Goal: Task Accomplishment & Management: Use online tool/utility

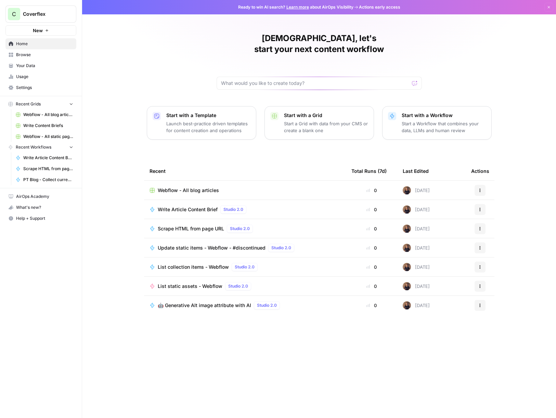
click at [45, 114] on span "Webflow - All blog articles" at bounding box center [48, 115] width 50 height 6
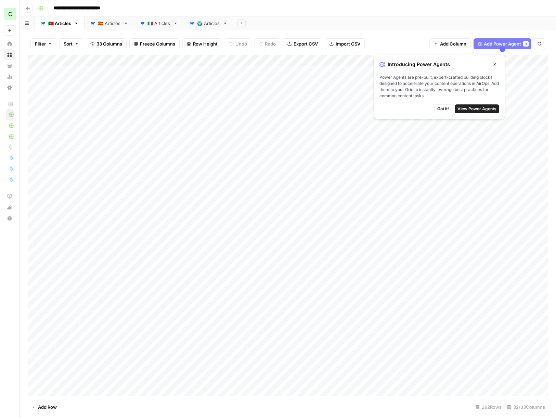
click at [360, 11] on div "**********" at bounding box center [292, 8] width 514 height 11
click at [494, 65] on icon "button" at bounding box center [495, 64] width 4 height 4
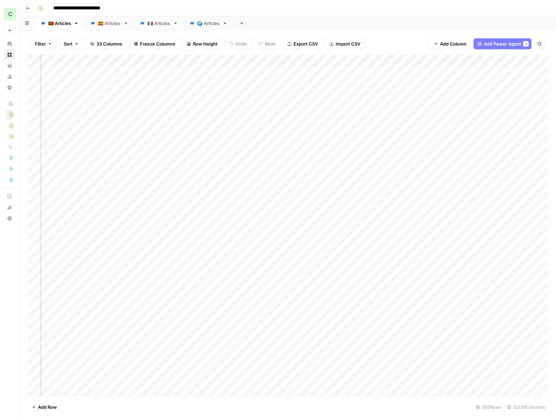
scroll to position [0, 331]
click at [472, 70] on div "Add Column" at bounding box center [288, 226] width 520 height 342
click at [462, 71] on div "Add Column" at bounding box center [288, 226] width 520 height 342
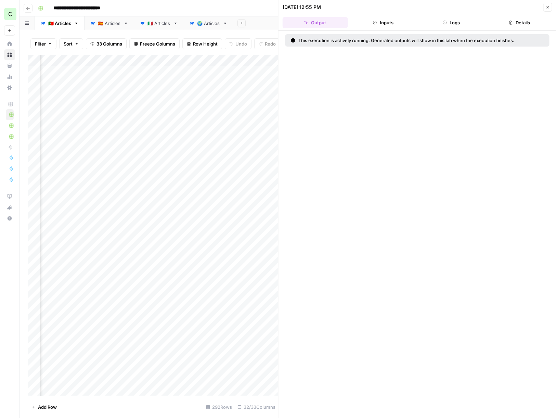
click at [398, 17] on button "Inputs" at bounding box center [383, 22] width 65 height 11
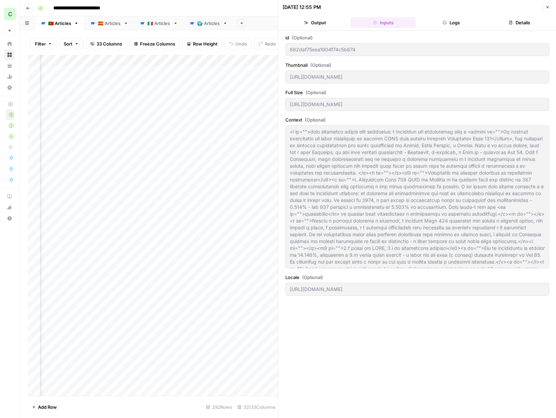
drag, startPoint x: 437, startPoint y: 22, endPoint x: 392, endPoint y: 23, distance: 45.6
click at [437, 22] on button "Logs" at bounding box center [451, 22] width 65 height 11
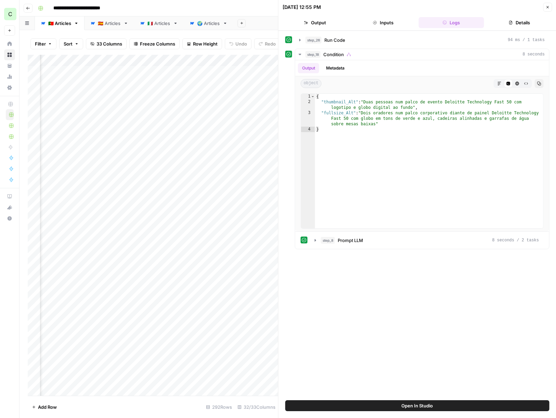
drag, startPoint x: 550, startPoint y: 8, endPoint x: 539, endPoint y: 11, distance: 11.9
click at [550, 7] on button "Close" at bounding box center [547, 7] width 9 height 9
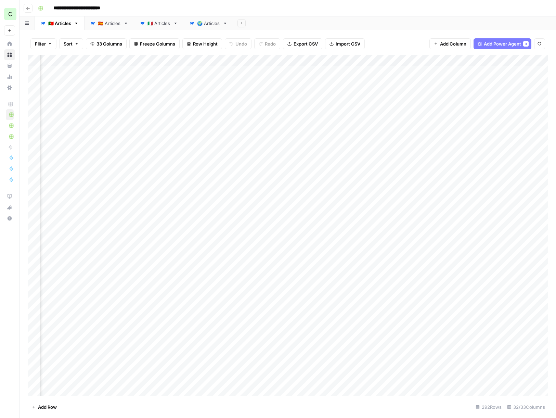
click at [106, 74] on div "Add Column" at bounding box center [288, 226] width 520 height 342
click at [509, 71] on div "Add Column" at bounding box center [288, 226] width 520 height 342
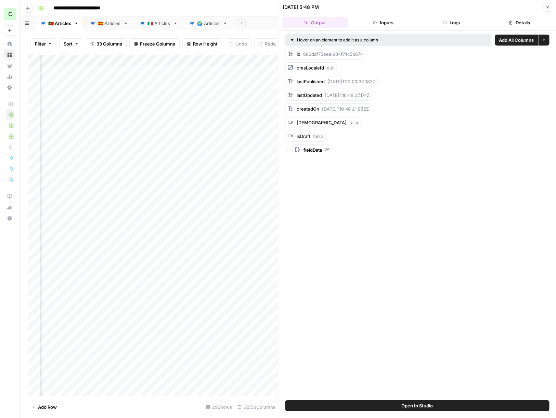
click at [544, 9] on button "Close" at bounding box center [547, 7] width 9 height 9
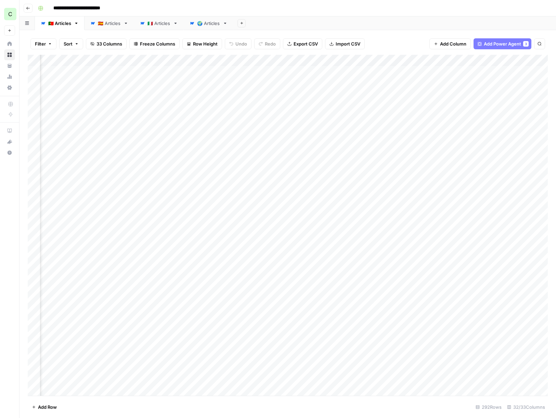
click at [31, 7] on button "Go back" at bounding box center [28, 8] width 9 height 9
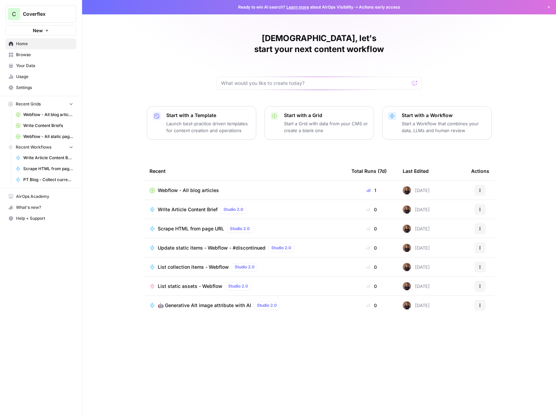
drag, startPoint x: 49, startPoint y: 111, endPoint x: 58, endPoint y: 110, distance: 8.9
click at [48, 111] on link "Webflow - All blog articles" at bounding box center [45, 114] width 64 height 11
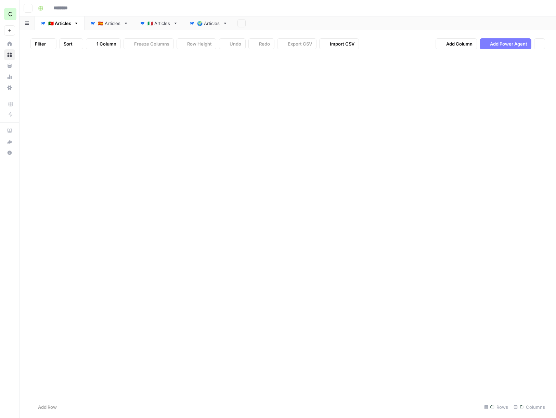
type input "**********"
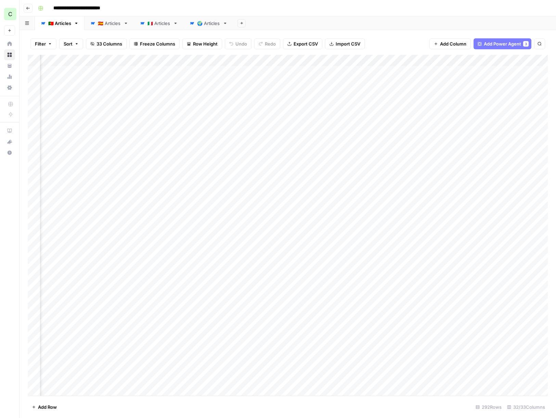
scroll to position [0, 351]
